Goal: Navigation & Orientation: Find specific page/section

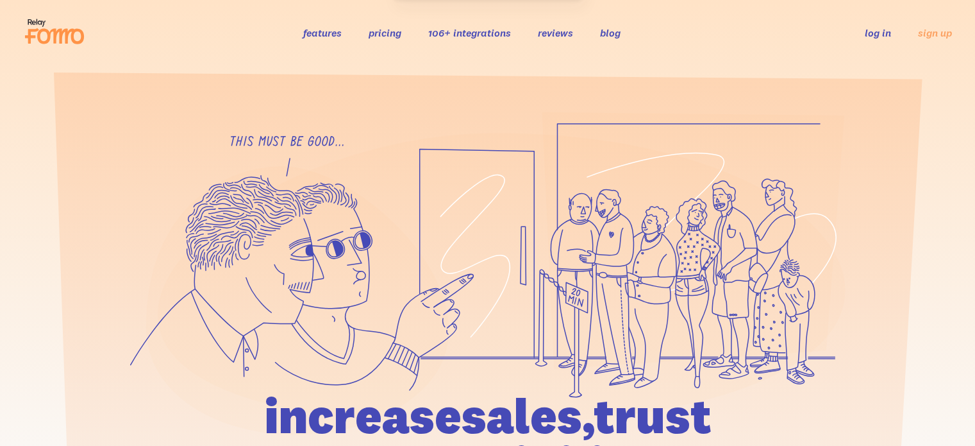
click at [876, 30] on link "log in" at bounding box center [878, 32] width 26 height 13
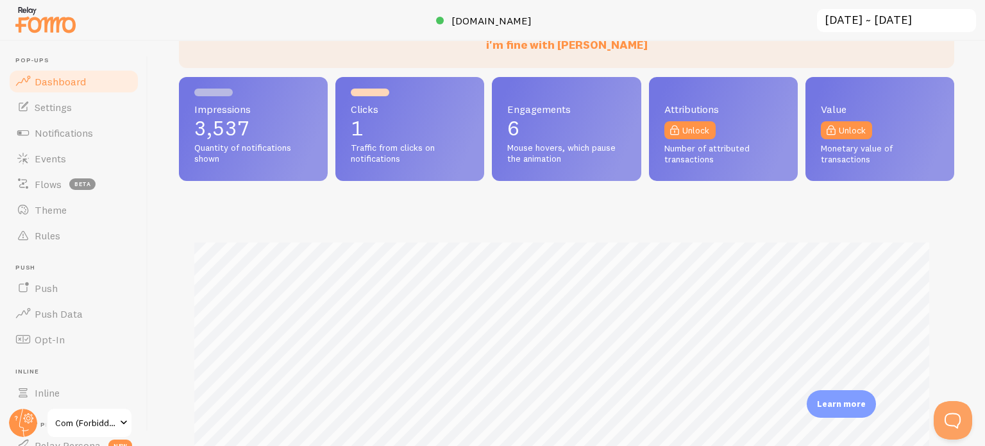
scroll to position [192, 0]
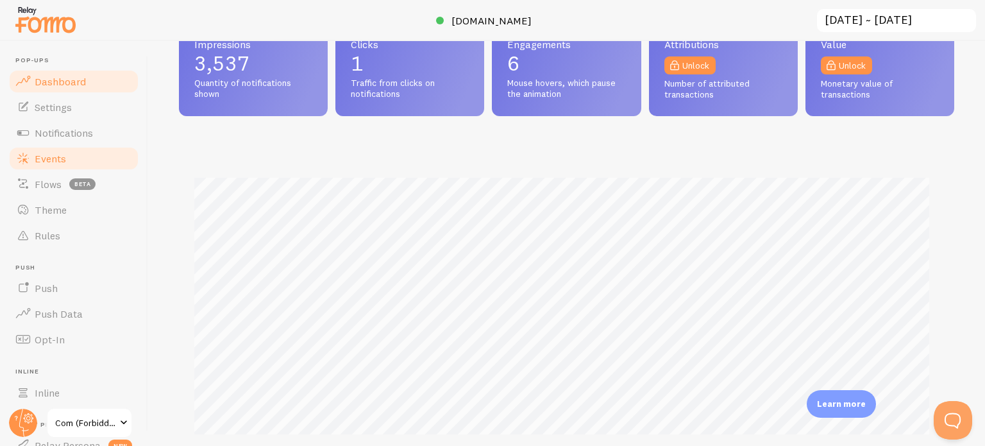
click at [79, 160] on link "Events" at bounding box center [74, 159] width 132 height 26
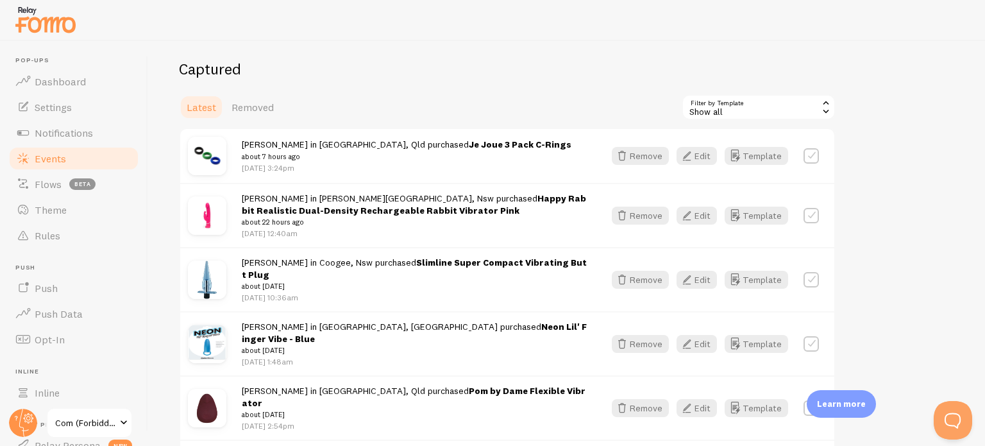
scroll to position [192, 0]
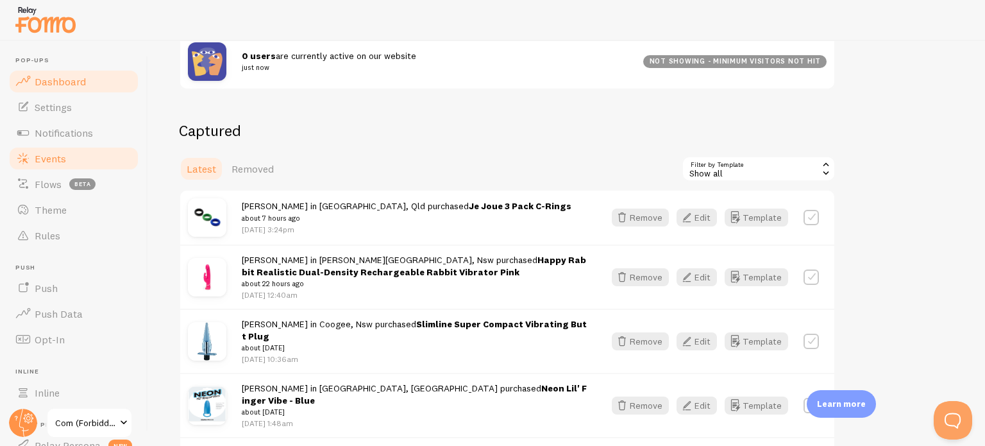
click at [75, 79] on span "Dashboard" at bounding box center [60, 81] width 51 height 13
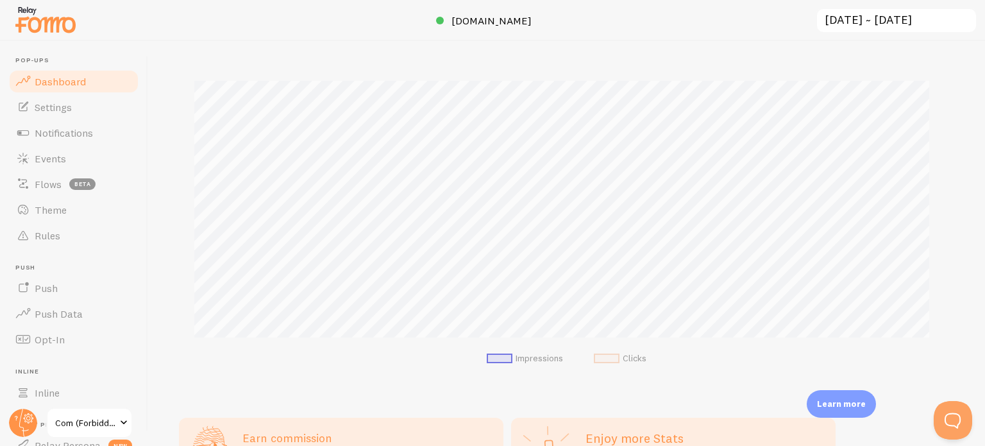
scroll to position [256, 0]
